Goal: Check status: Check status

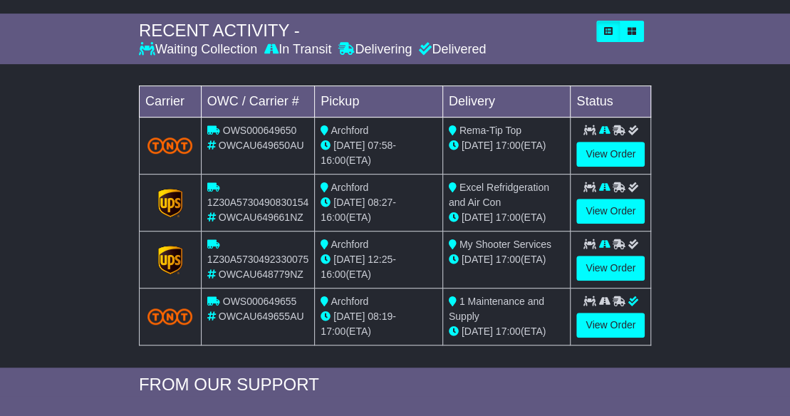
scroll to position [214, 0]
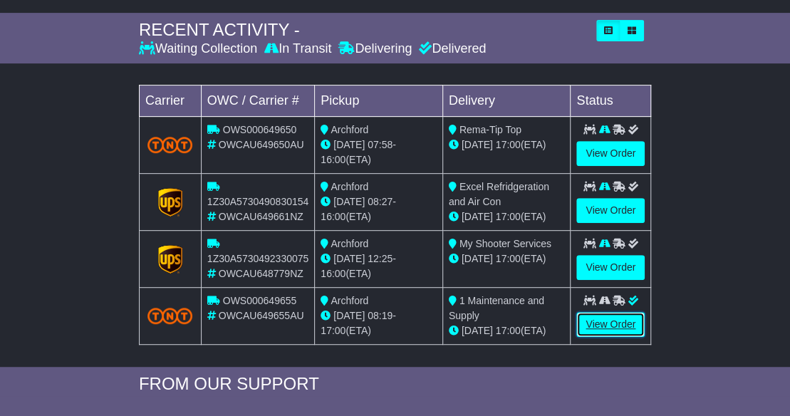
click at [600, 325] on link "View Order" at bounding box center [610, 324] width 68 height 25
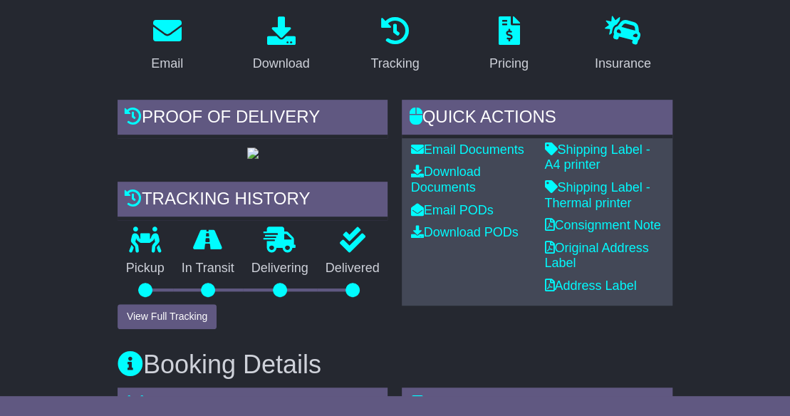
scroll to position [234, 0]
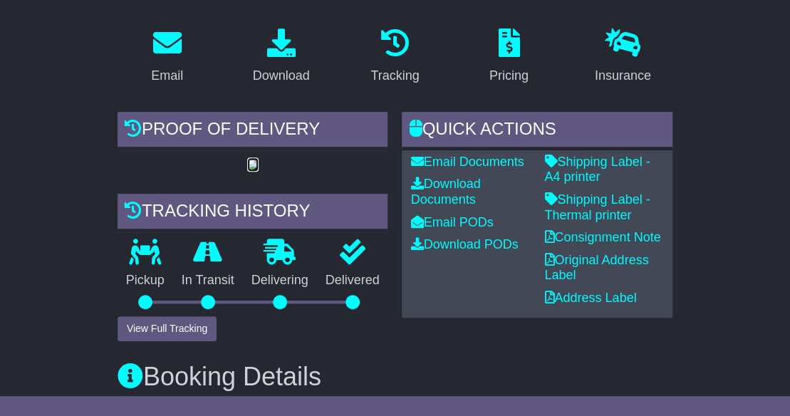
click at [247, 171] on img at bounding box center [252, 165] width 11 height 11
click at [471, 249] on link "Download PODs" at bounding box center [464, 244] width 108 height 14
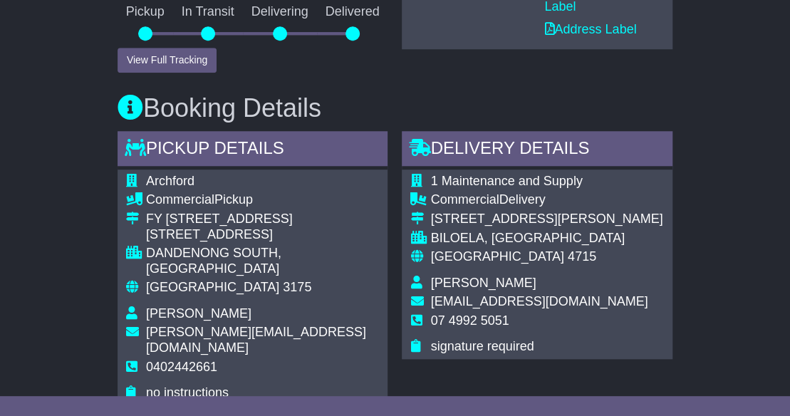
scroll to position [502, 0]
click at [170, 73] on button "View Full Tracking" at bounding box center [167, 60] width 99 height 25
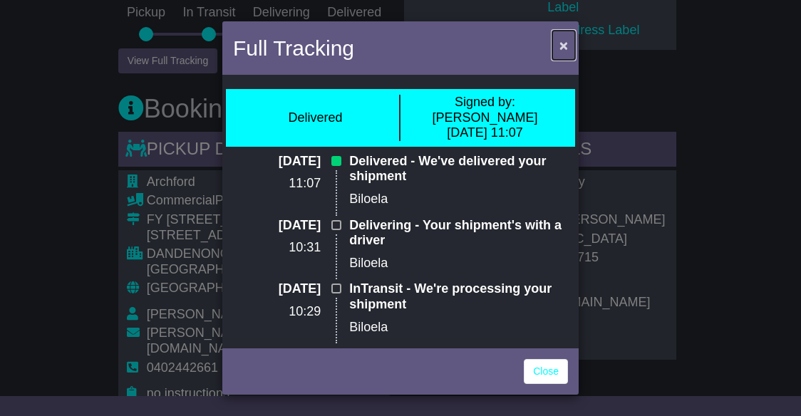
click at [566, 46] on span "×" at bounding box center [563, 45] width 9 height 16
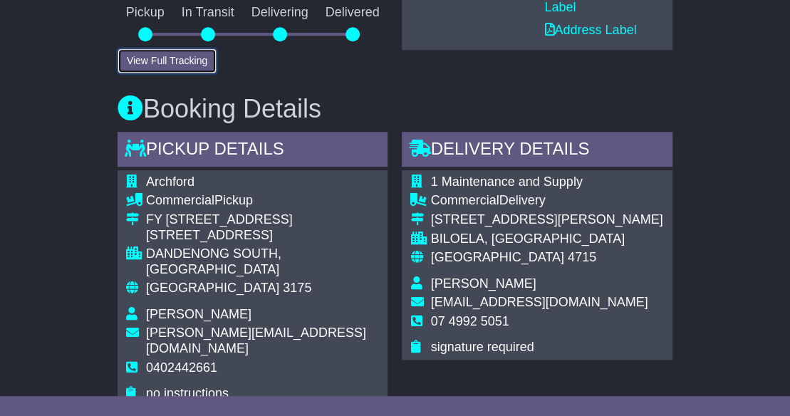
click at [185, 73] on button "View Full Tracking" at bounding box center [167, 60] width 99 height 25
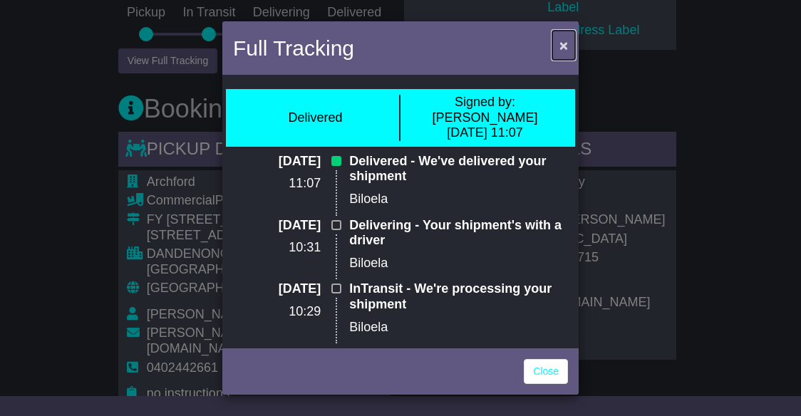
click at [560, 43] on span "×" at bounding box center [563, 45] width 9 height 16
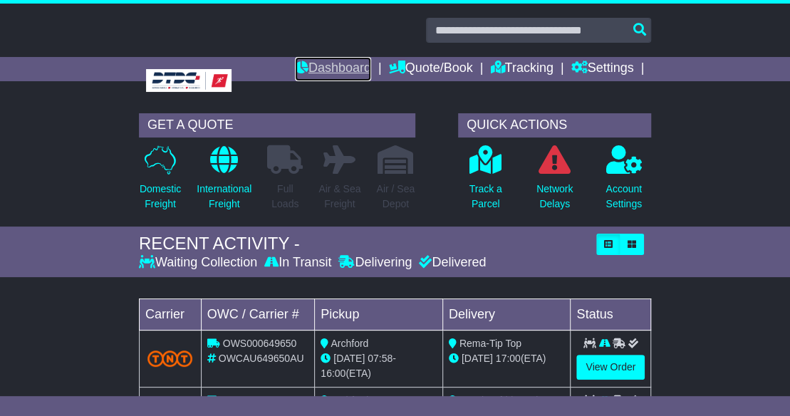
click at [340, 71] on link "Dashboard" at bounding box center [333, 69] width 76 height 24
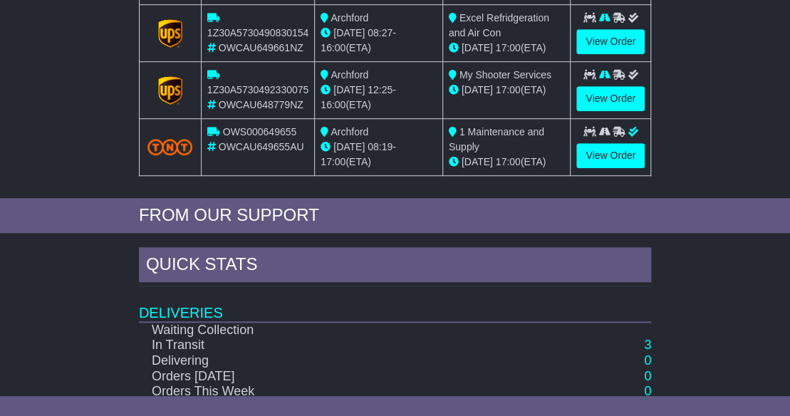
scroll to position [472, 0]
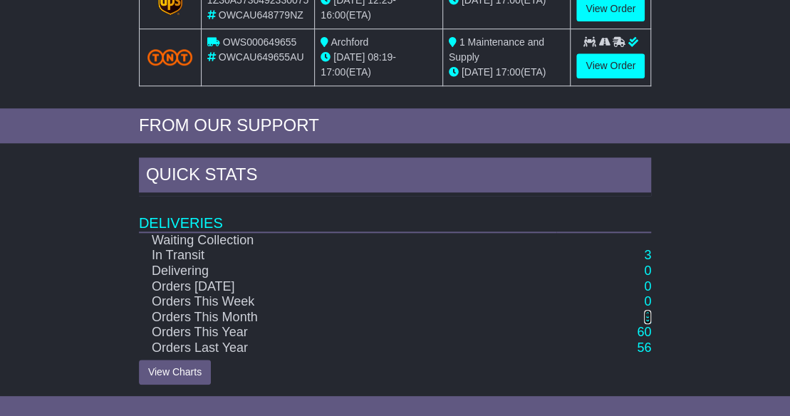
click at [646, 311] on link "9" at bounding box center [647, 317] width 7 height 14
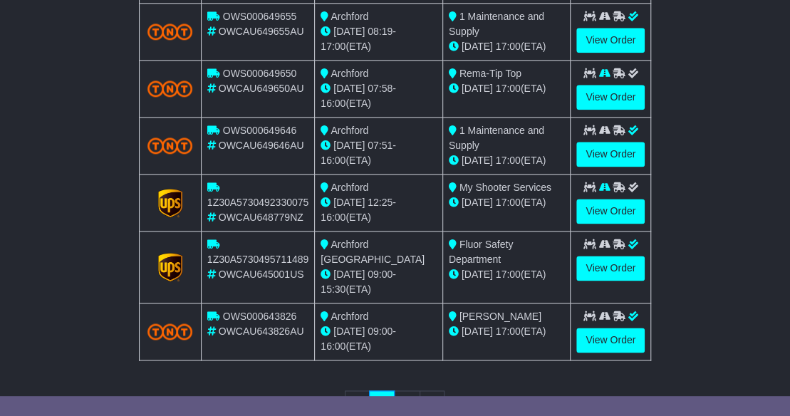
scroll to position [771, 0]
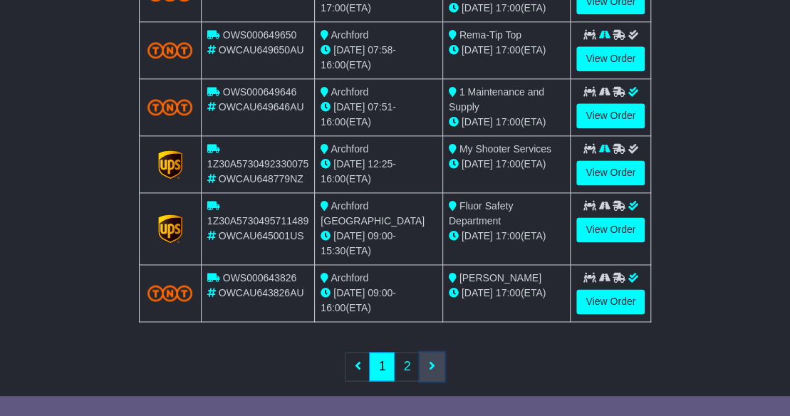
click at [433, 359] on icon at bounding box center [432, 365] width 6 height 13
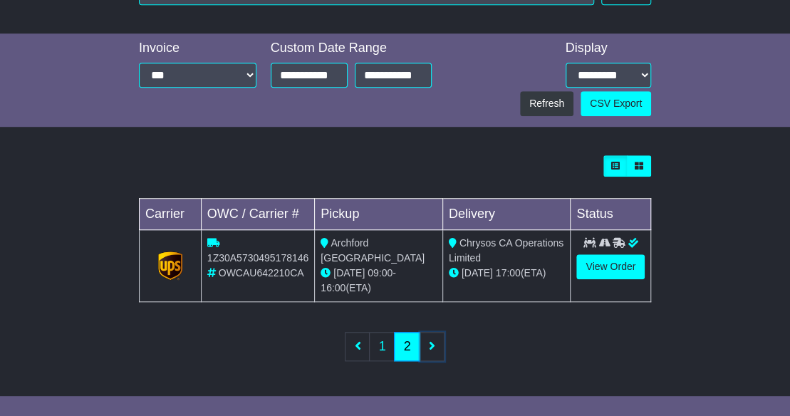
scroll to position [375, 0]
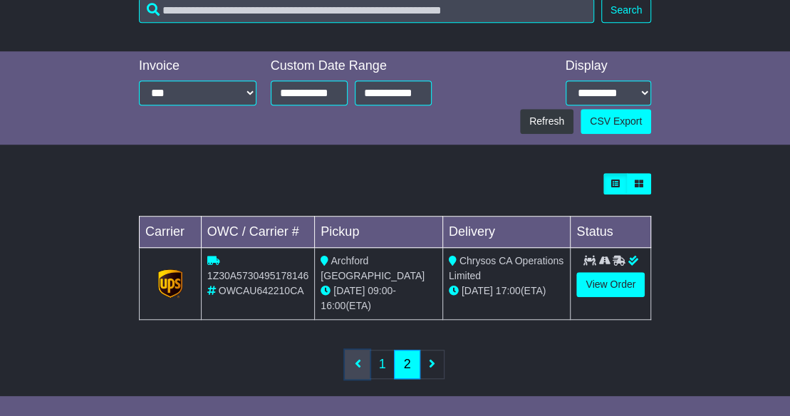
click at [355, 357] on icon at bounding box center [357, 363] width 6 height 13
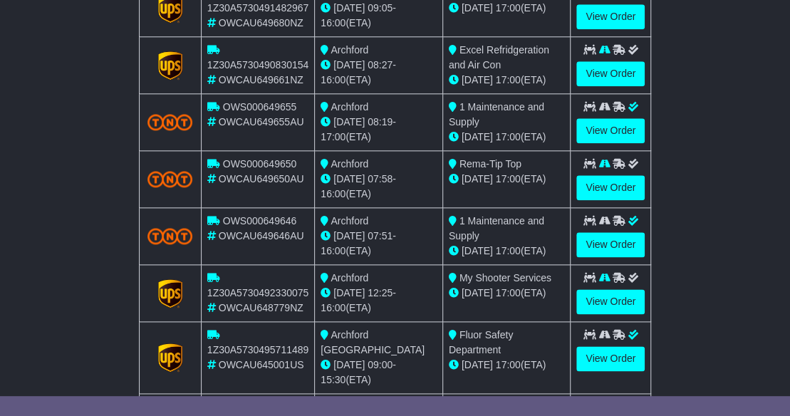
scroll to position [642, 0]
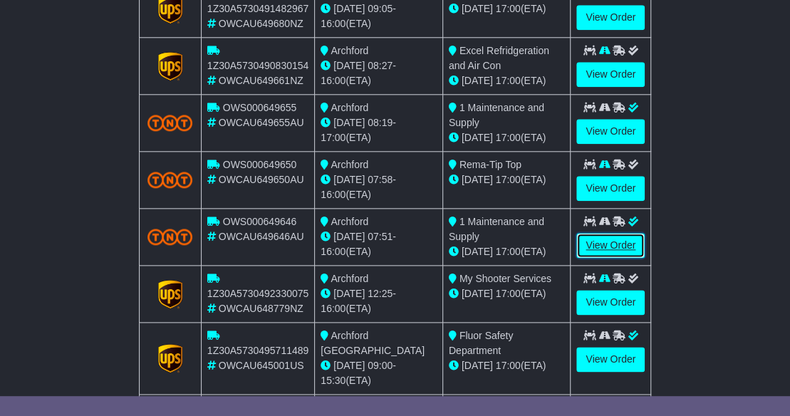
click at [614, 241] on link "View Order" at bounding box center [610, 245] width 68 height 25
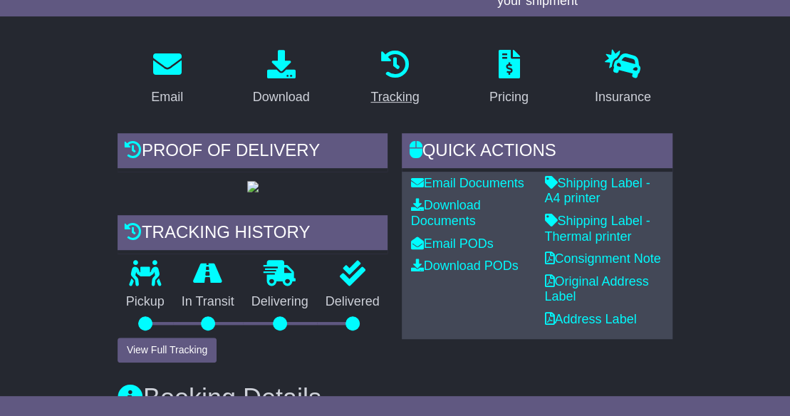
scroll to position [214, 0]
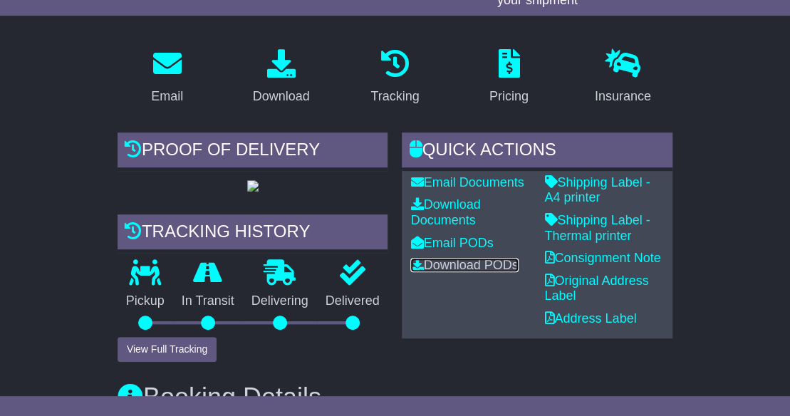
click at [448, 272] on link "Download PODs" at bounding box center [464, 265] width 108 height 14
click at [453, 250] on link "Email PODs" at bounding box center [451, 243] width 83 height 14
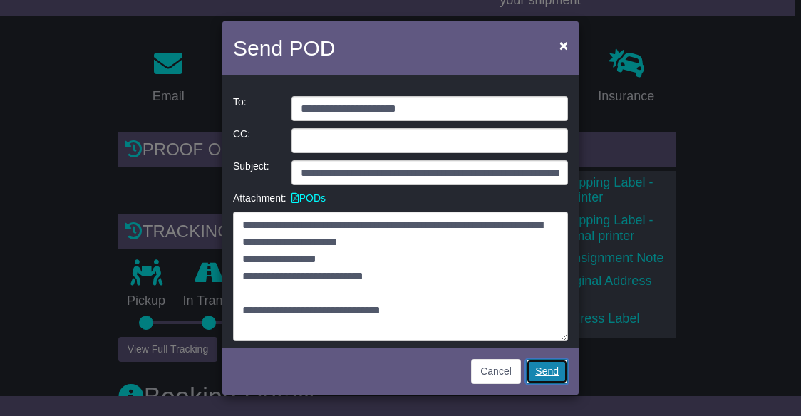
click at [546, 371] on link "Send" at bounding box center [547, 371] width 42 height 25
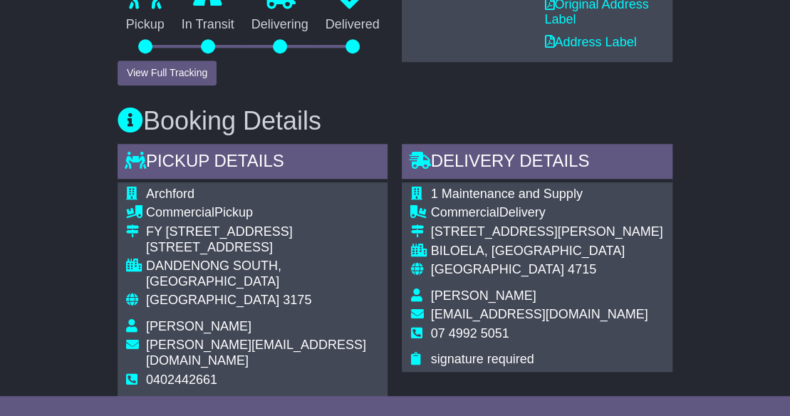
scroll to position [489, 0]
click at [177, 86] on button "View Full Tracking" at bounding box center [167, 73] width 99 height 25
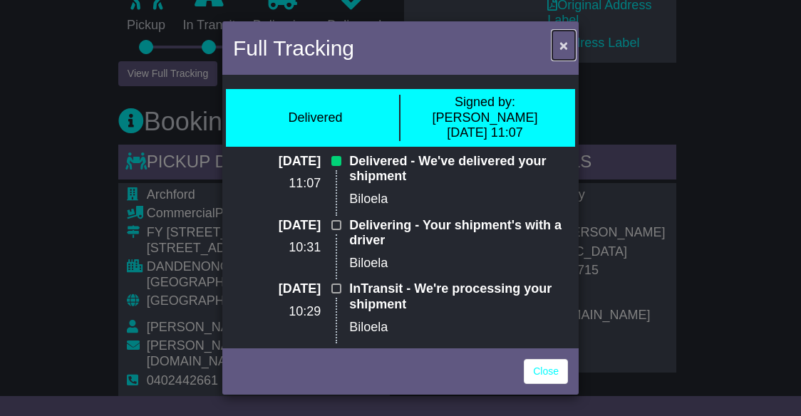
click at [560, 46] on span "×" at bounding box center [563, 45] width 9 height 16
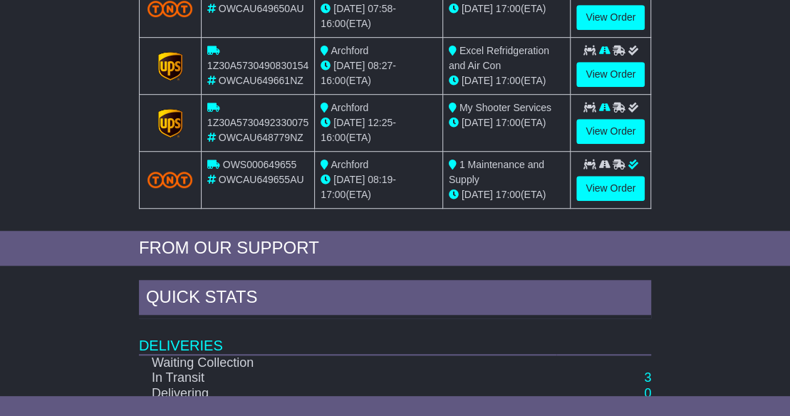
scroll to position [472, 0]
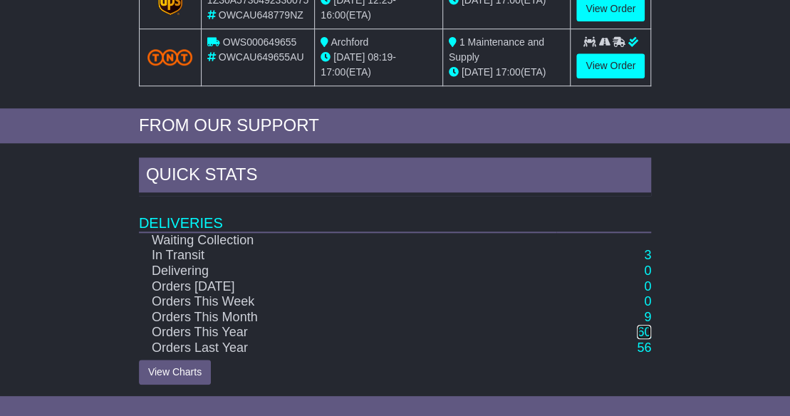
click at [647, 327] on link "60" at bounding box center [644, 332] width 14 height 14
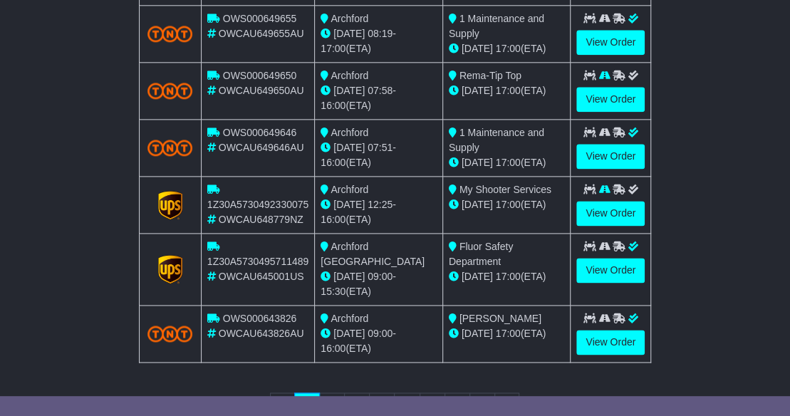
scroll to position [771, 0]
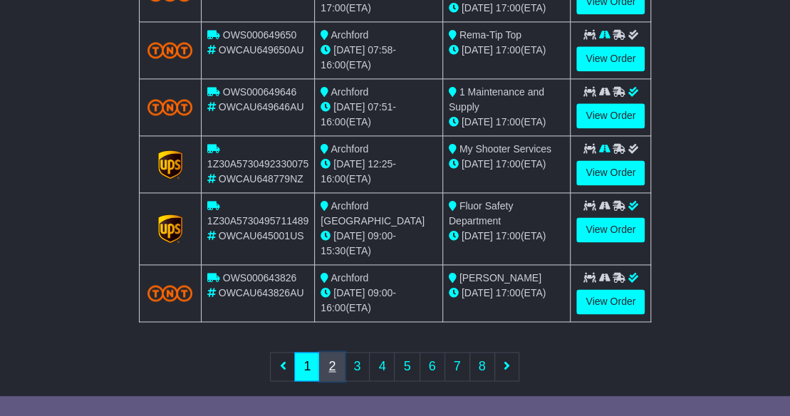
click at [333, 352] on link "2" at bounding box center [332, 366] width 26 height 29
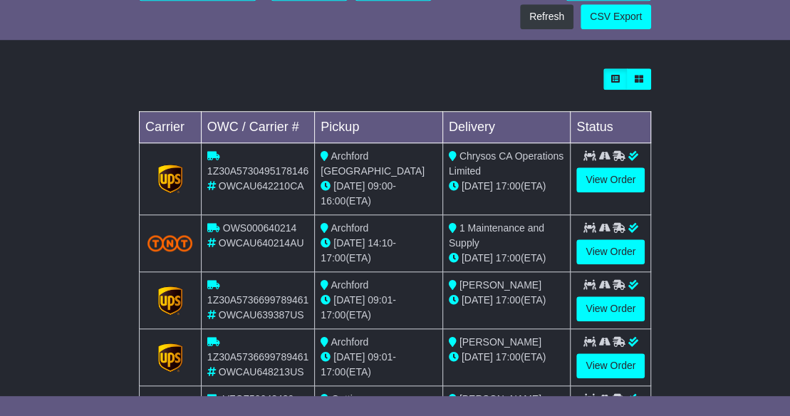
scroll to position [479, 0]
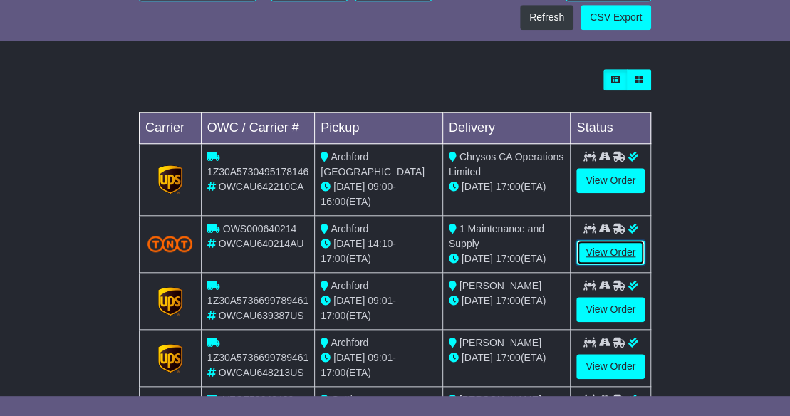
click at [613, 240] on link "View Order" at bounding box center [610, 252] width 68 height 25
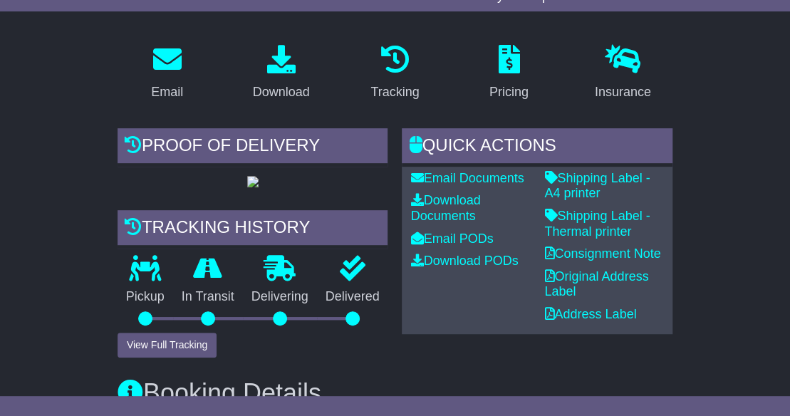
scroll to position [269, 0]
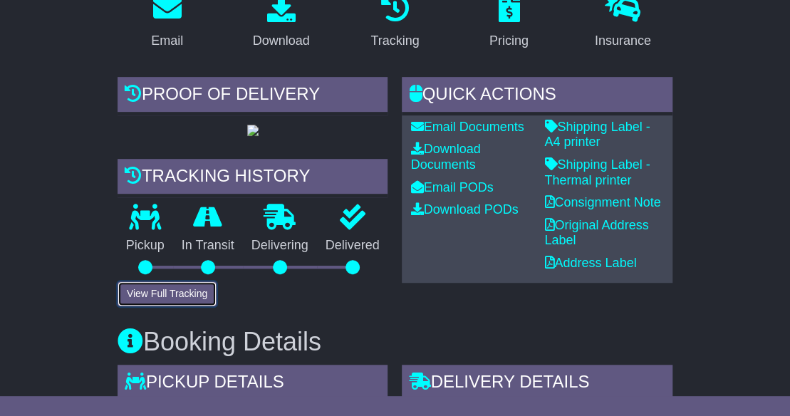
click at [172, 306] on button "View Full Tracking" at bounding box center [167, 293] width 99 height 25
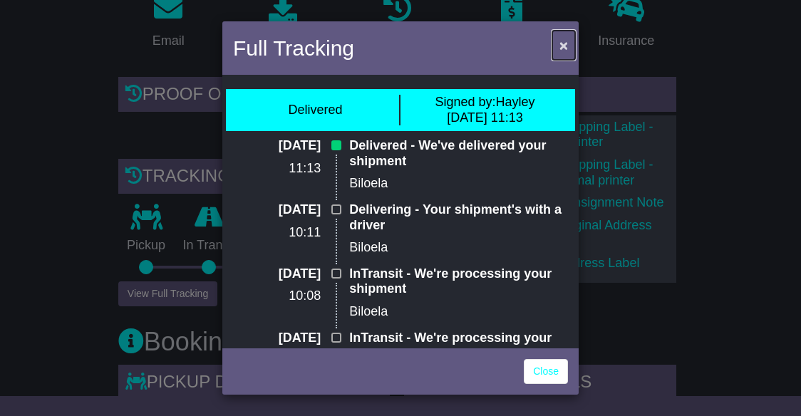
click at [558, 45] on button "×" at bounding box center [563, 45] width 23 height 29
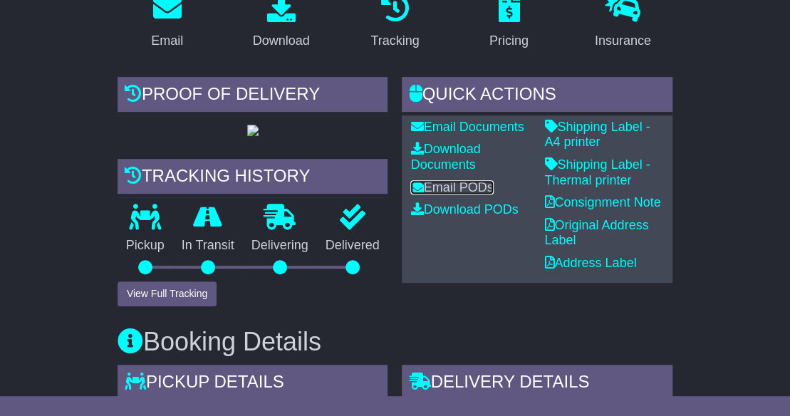
click at [457, 194] on link "Email PODs" at bounding box center [451, 187] width 83 height 14
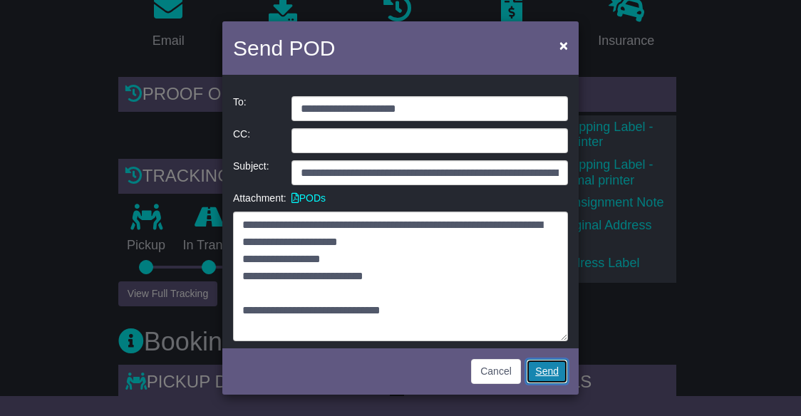
drag, startPoint x: 548, startPoint y: 373, endPoint x: 538, endPoint y: 375, distance: 10.8
click at [538, 375] on link "Send" at bounding box center [547, 371] width 42 height 25
